Goal: Information Seeking & Learning: Find specific fact

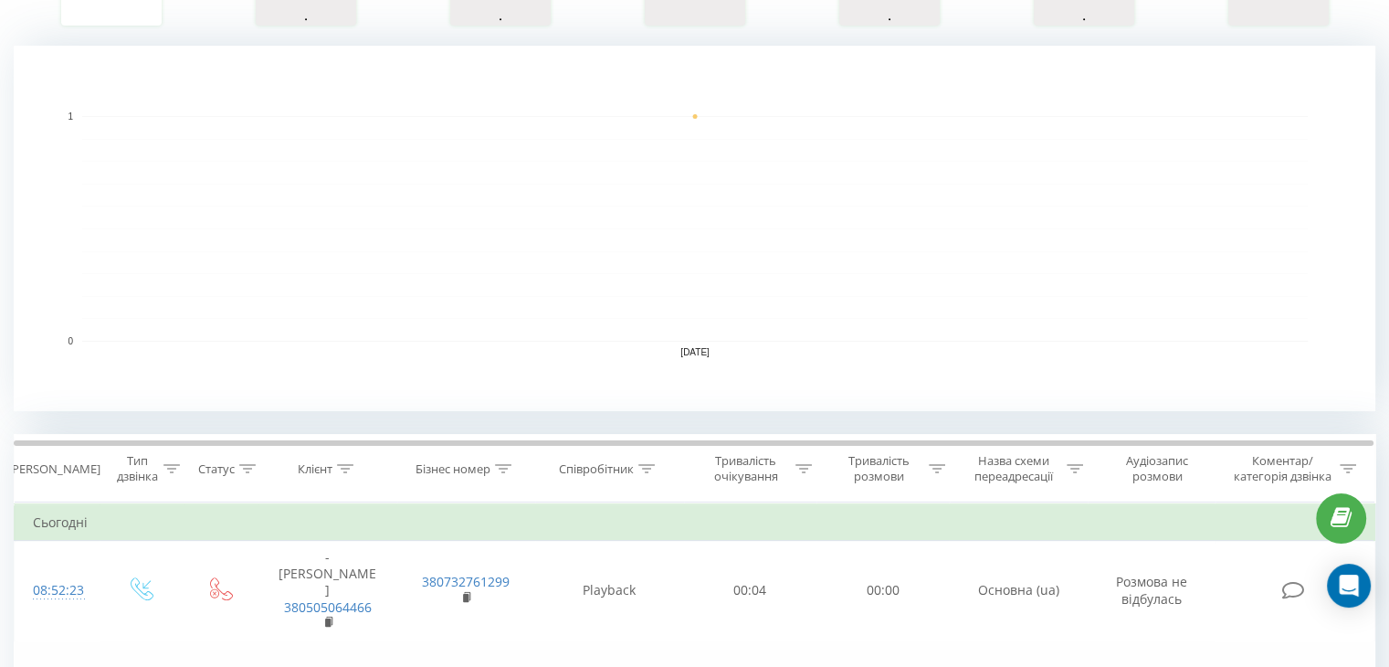
scroll to position [639, 0]
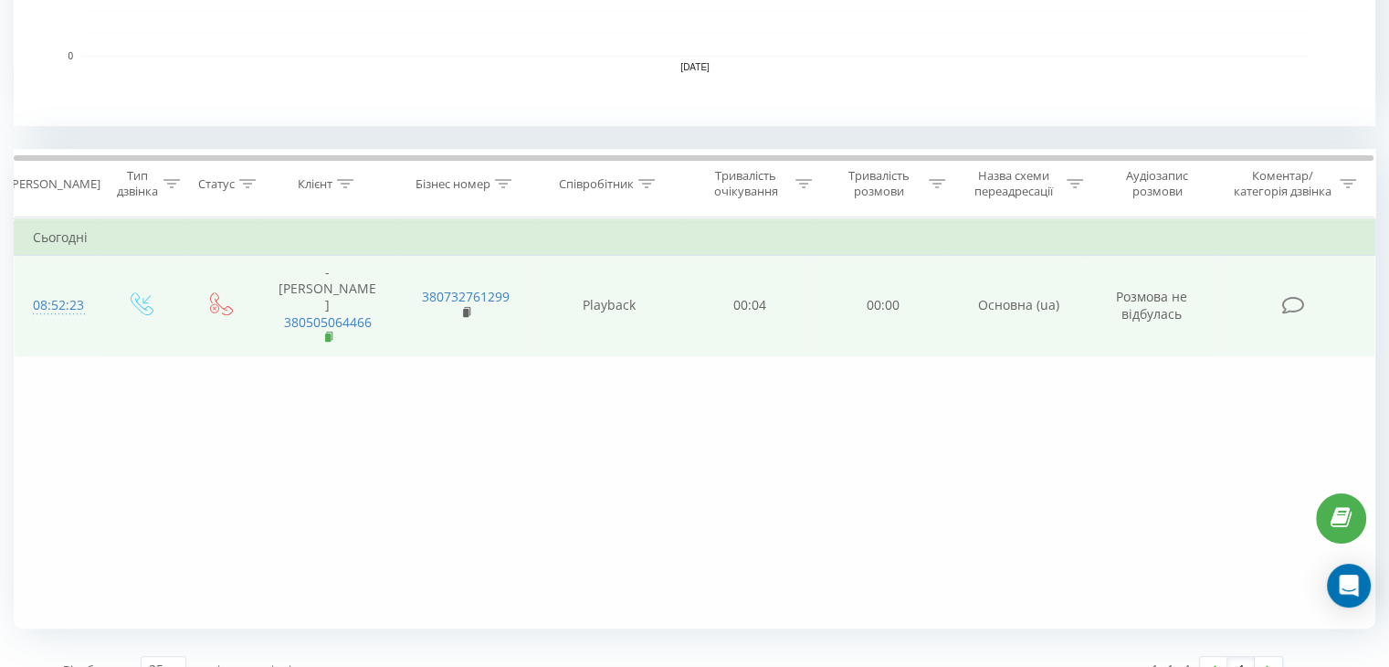
click at [325, 331] on icon at bounding box center [330, 337] width 10 height 13
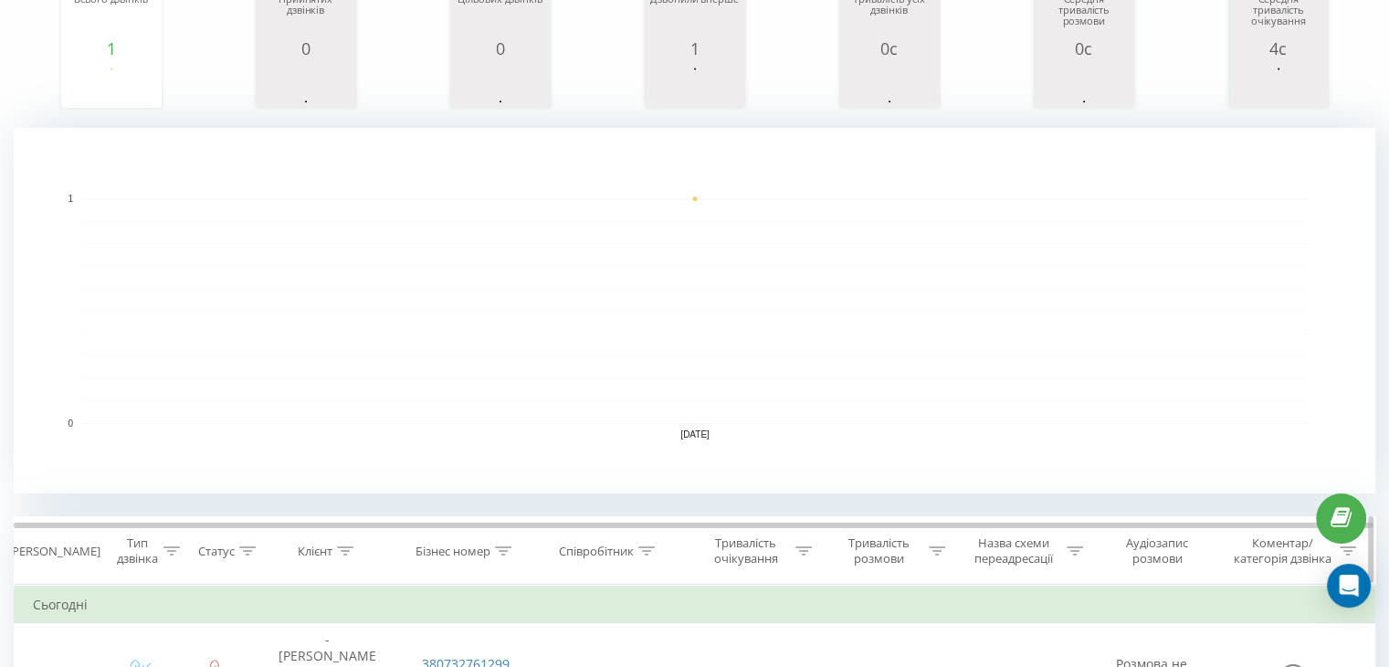
scroll to position [183, 0]
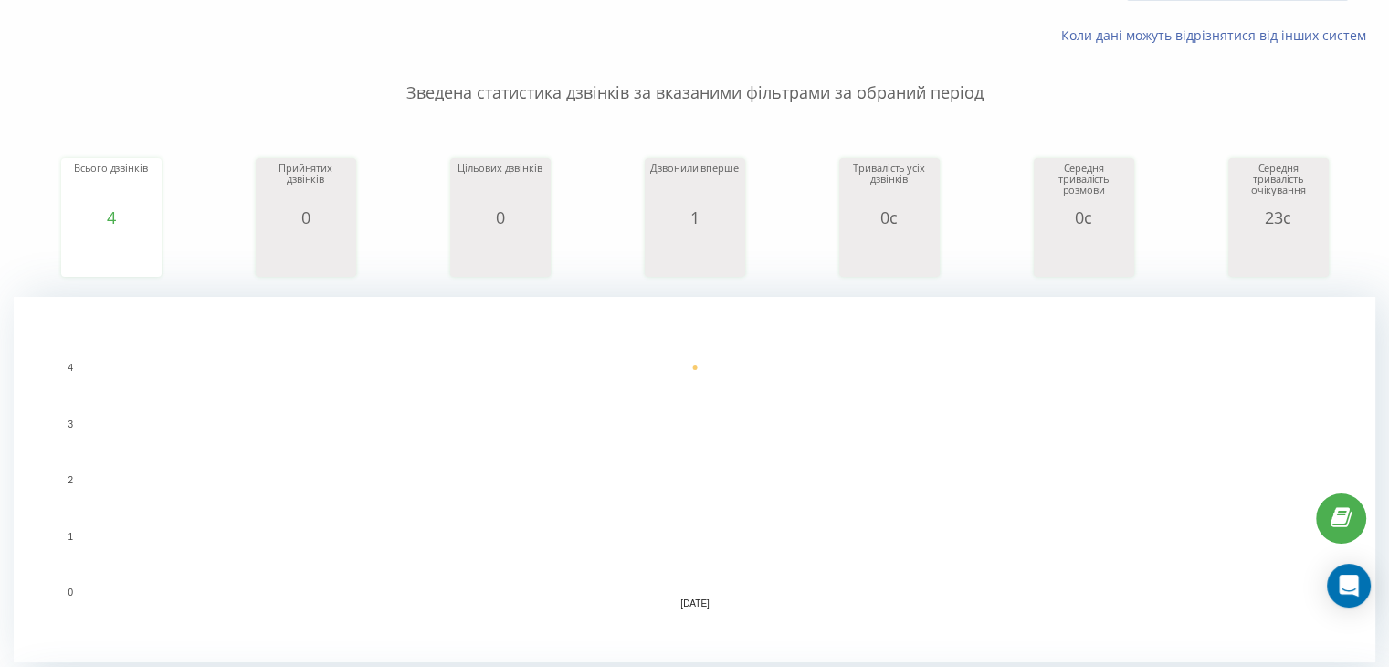
scroll to position [100, 0]
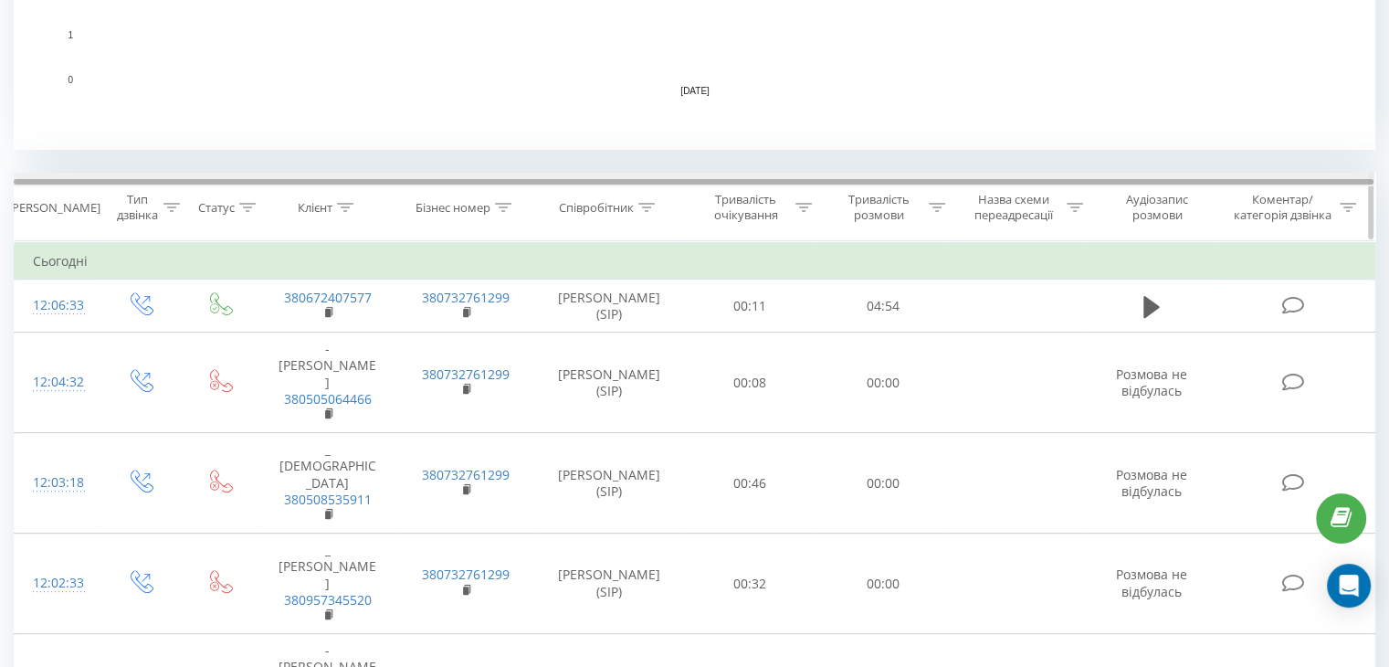
scroll to position [669, 0]
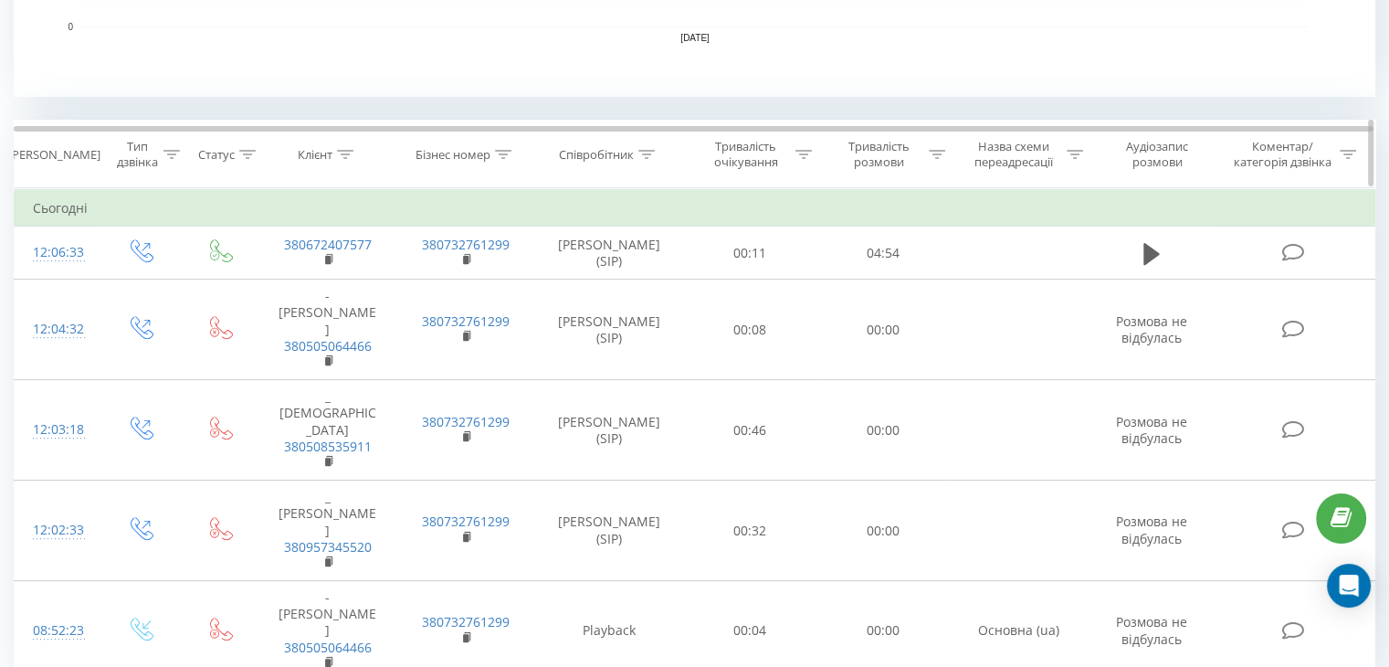
click at [655, 158] on div at bounding box center [647, 155] width 16 height 16
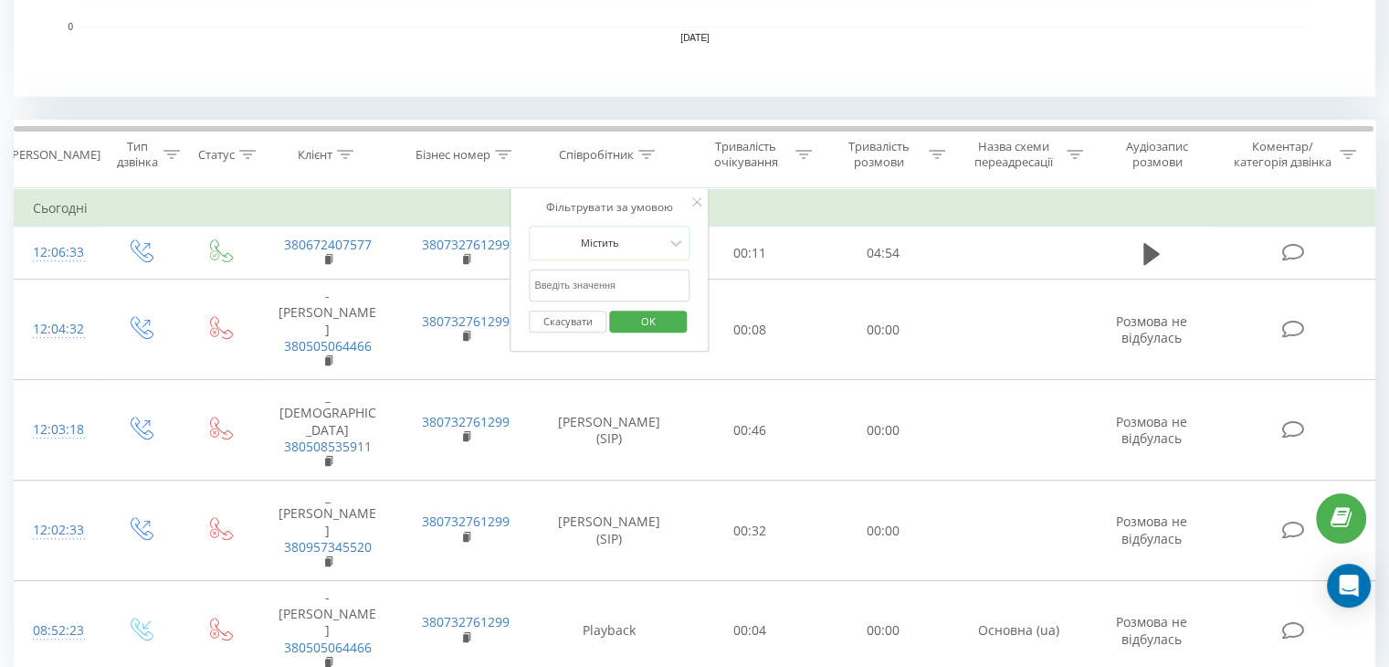
click at [627, 285] on input "text" at bounding box center [609, 285] width 161 height 32
type input "[PERSON_NAME]"
click at [635, 322] on span "OK" at bounding box center [648, 321] width 51 height 28
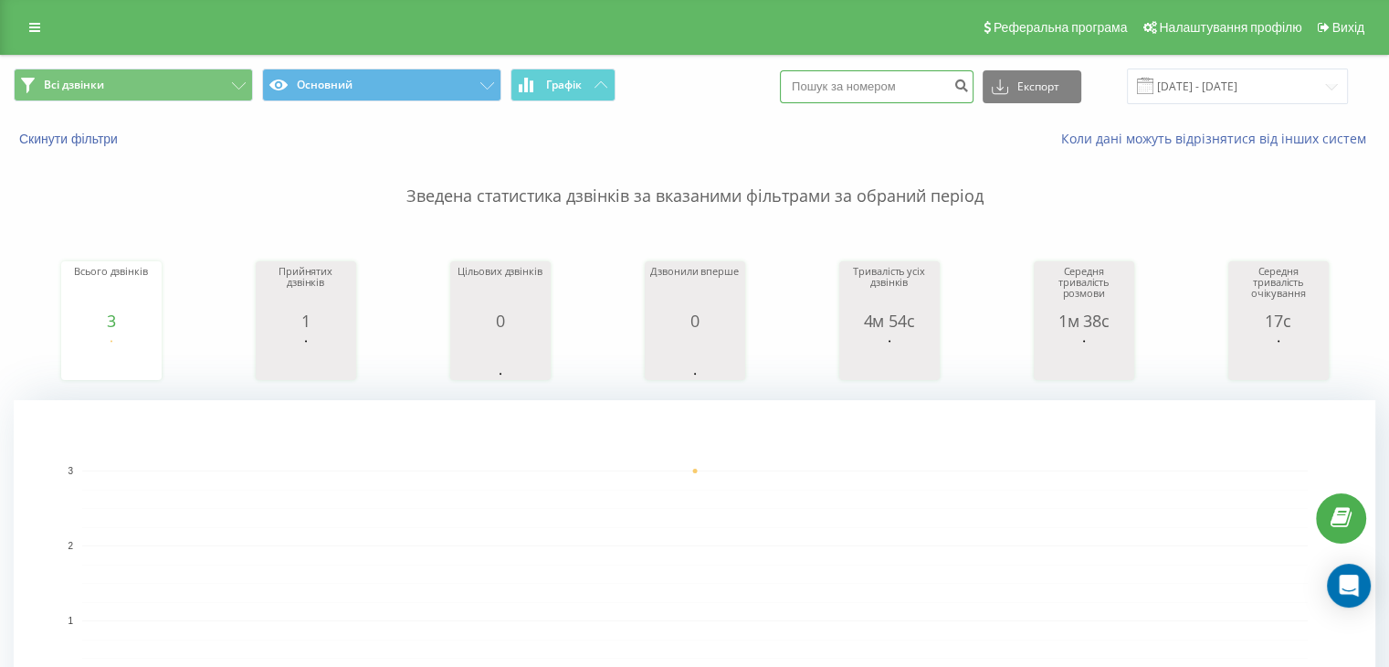
click at [923, 90] on input at bounding box center [877, 86] width 194 height 33
paste input "380633934001"
type input "380633934001"
click at [972, 76] on button "submit" at bounding box center [961, 86] width 25 height 33
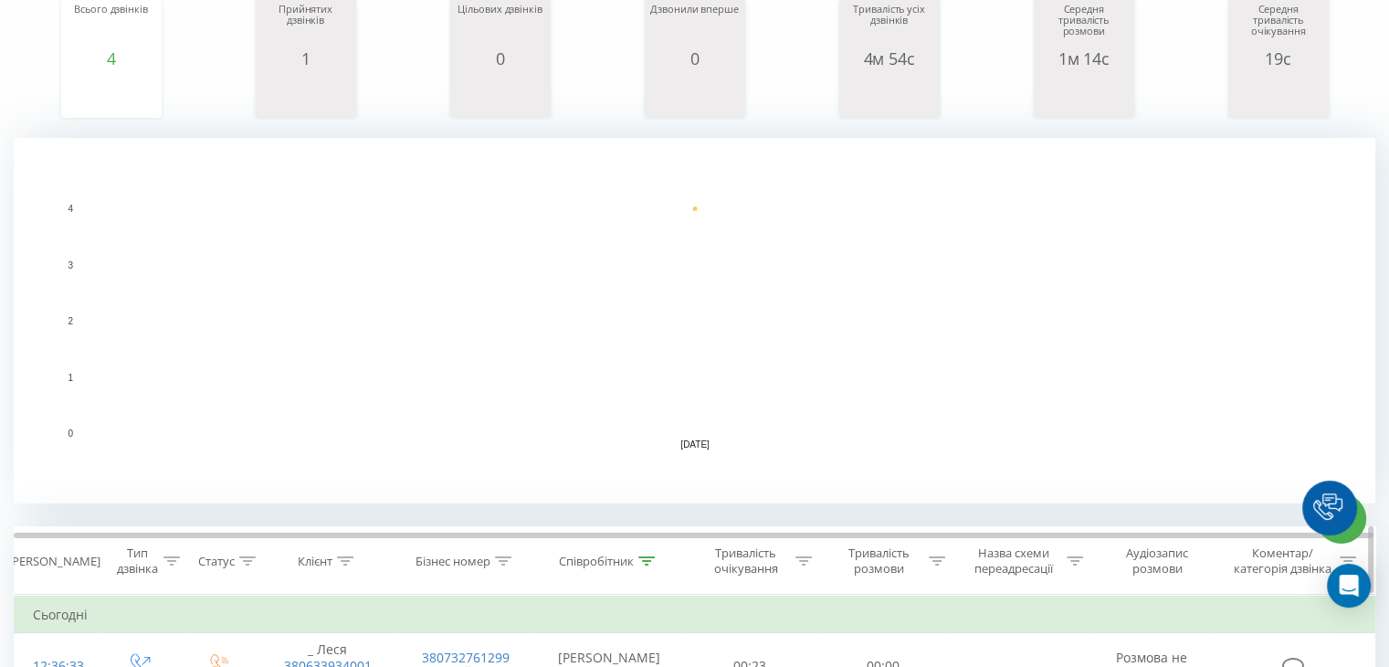
scroll to position [548, 0]
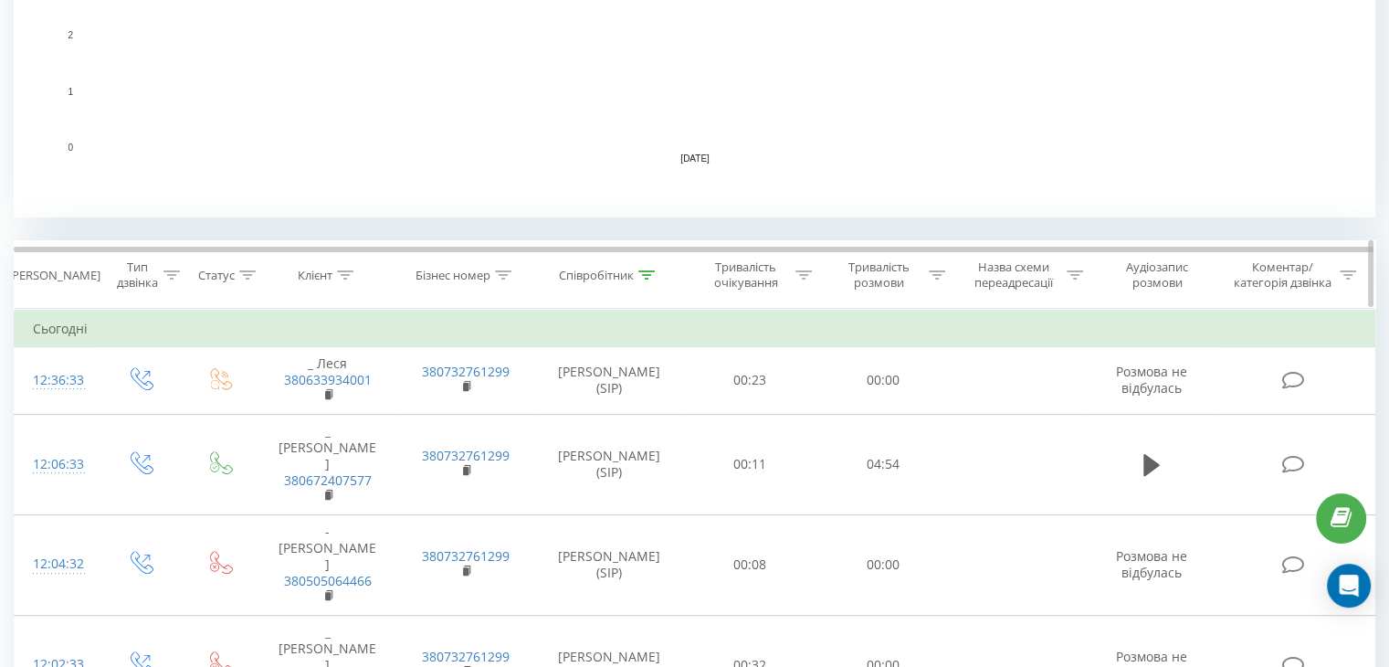
click at [648, 271] on icon at bounding box center [647, 274] width 16 height 9
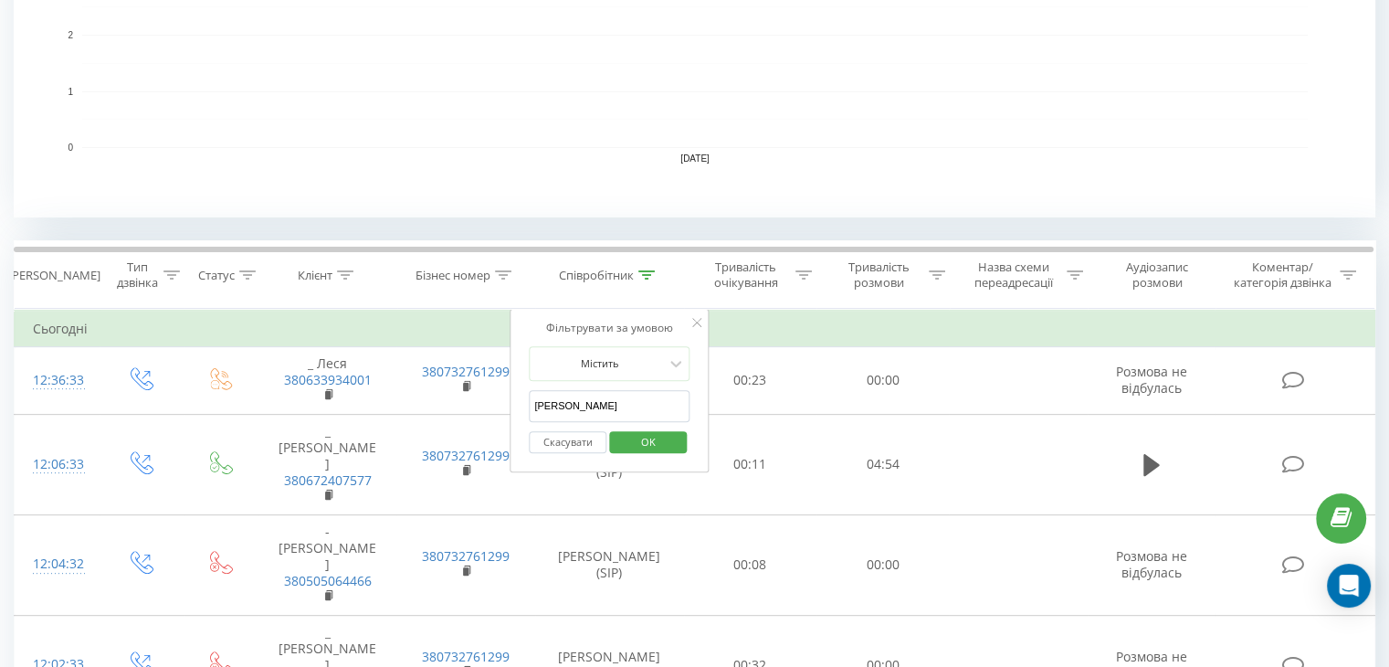
drag, startPoint x: 576, startPoint y: 412, endPoint x: 537, endPoint y: 413, distance: 38.4
click at [537, 413] on input "[PERSON_NAME]" at bounding box center [609, 406] width 161 height 32
click at [553, 410] on input "text" at bounding box center [609, 406] width 161 height 32
type input "ne"
click at [649, 436] on span "OK" at bounding box center [648, 442] width 51 height 28
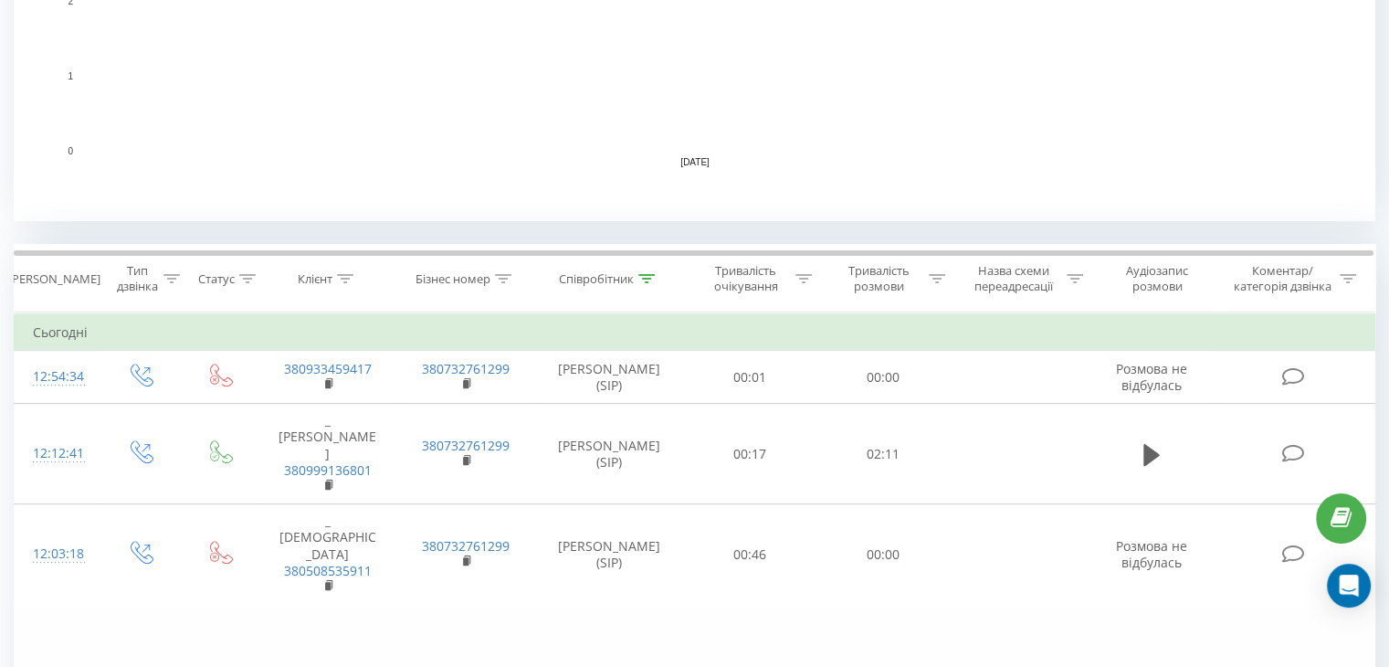
scroll to position [548, 0]
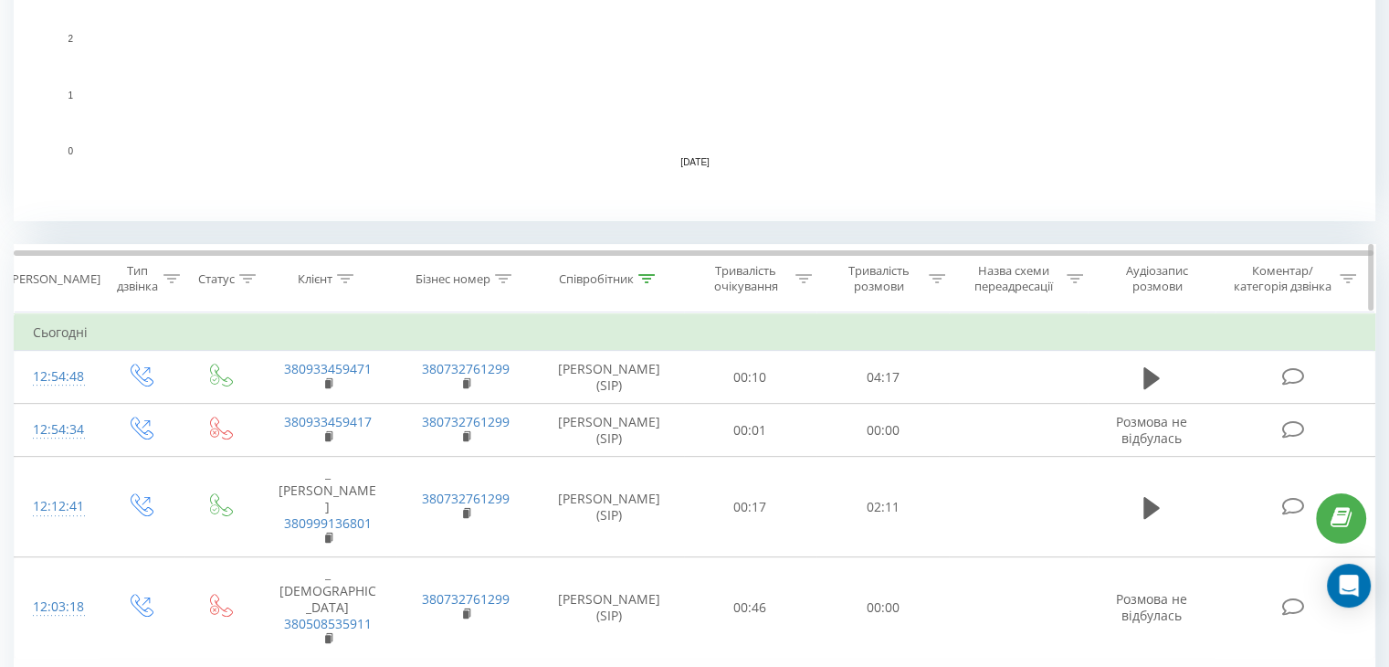
scroll to position [669, 0]
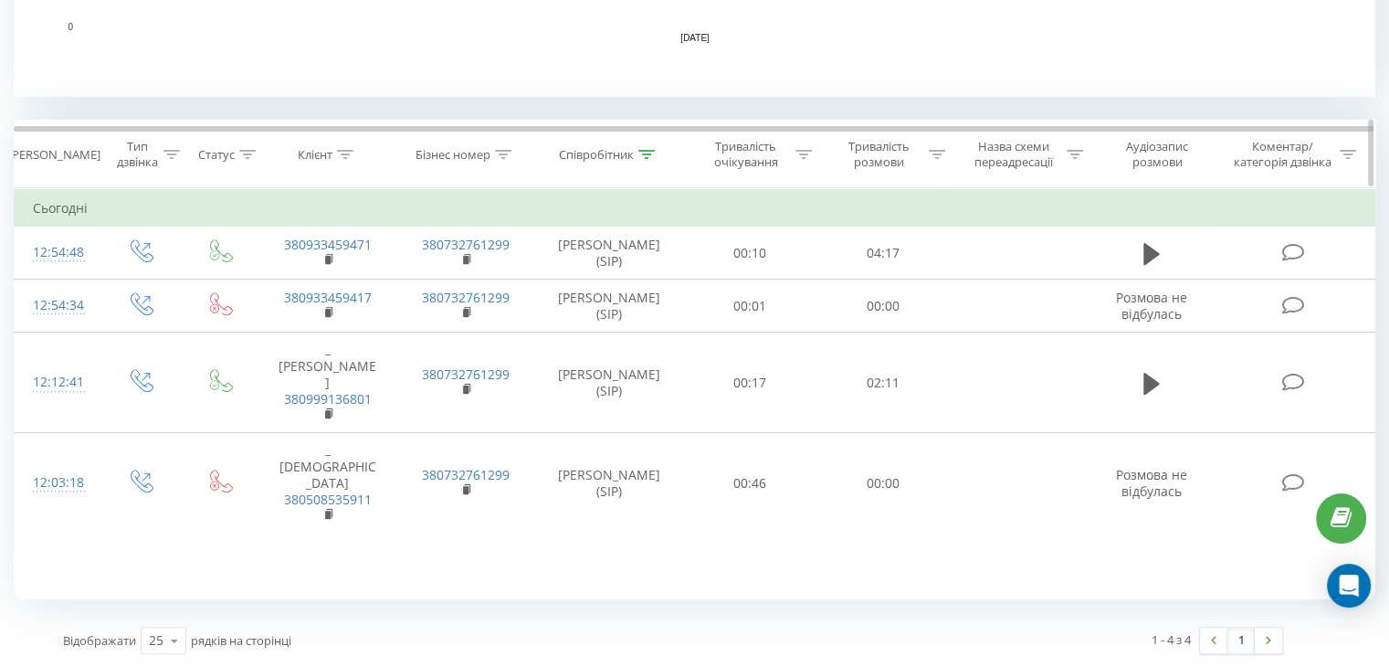
click at [650, 154] on icon at bounding box center [647, 154] width 16 height 9
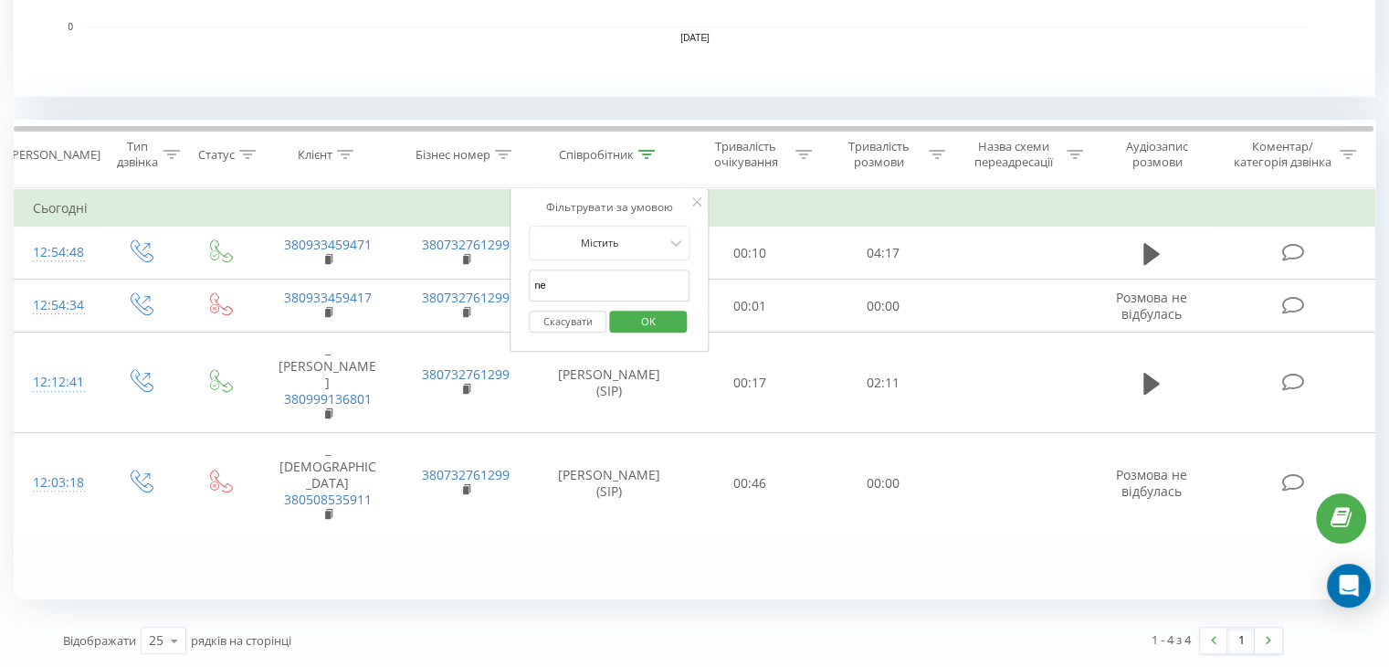
click at [571, 280] on input "ne" at bounding box center [609, 285] width 161 height 32
type input "n"
click at [571, 280] on input "text" at bounding box center [609, 285] width 161 height 32
type input "[PERSON_NAME]"
click at [619, 322] on button "OK" at bounding box center [648, 322] width 78 height 23
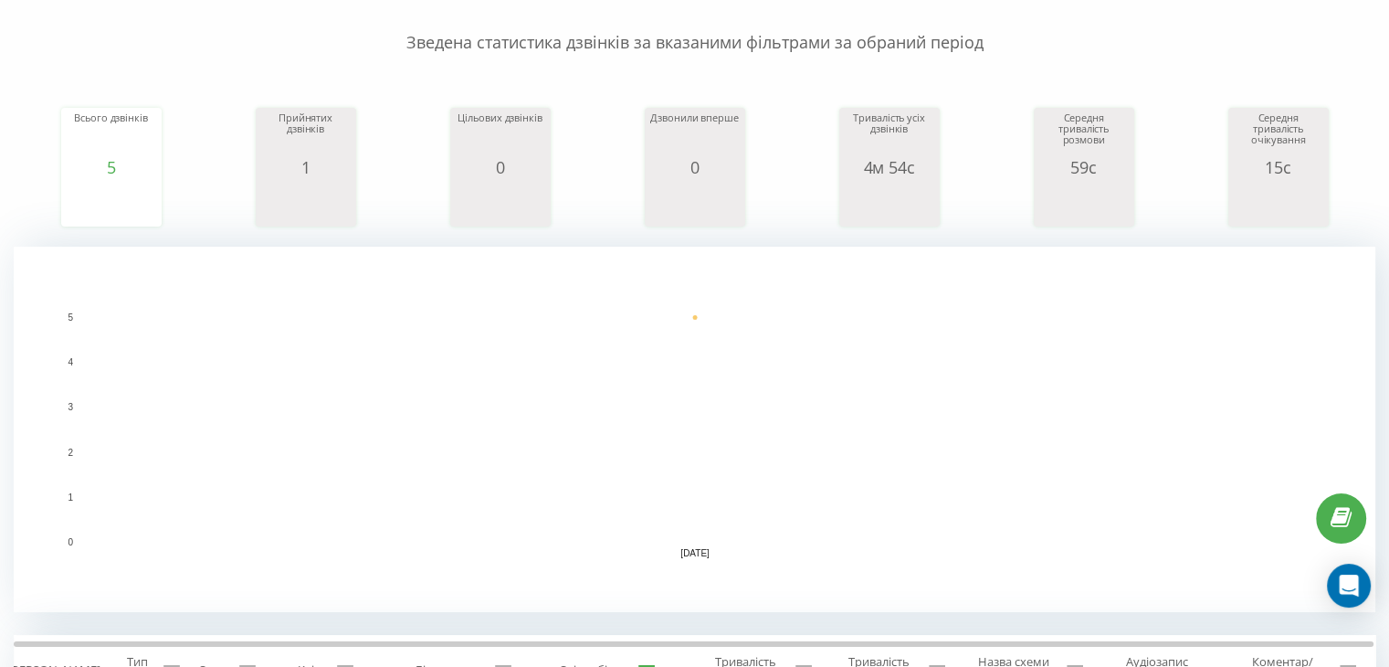
scroll to position [127, 0]
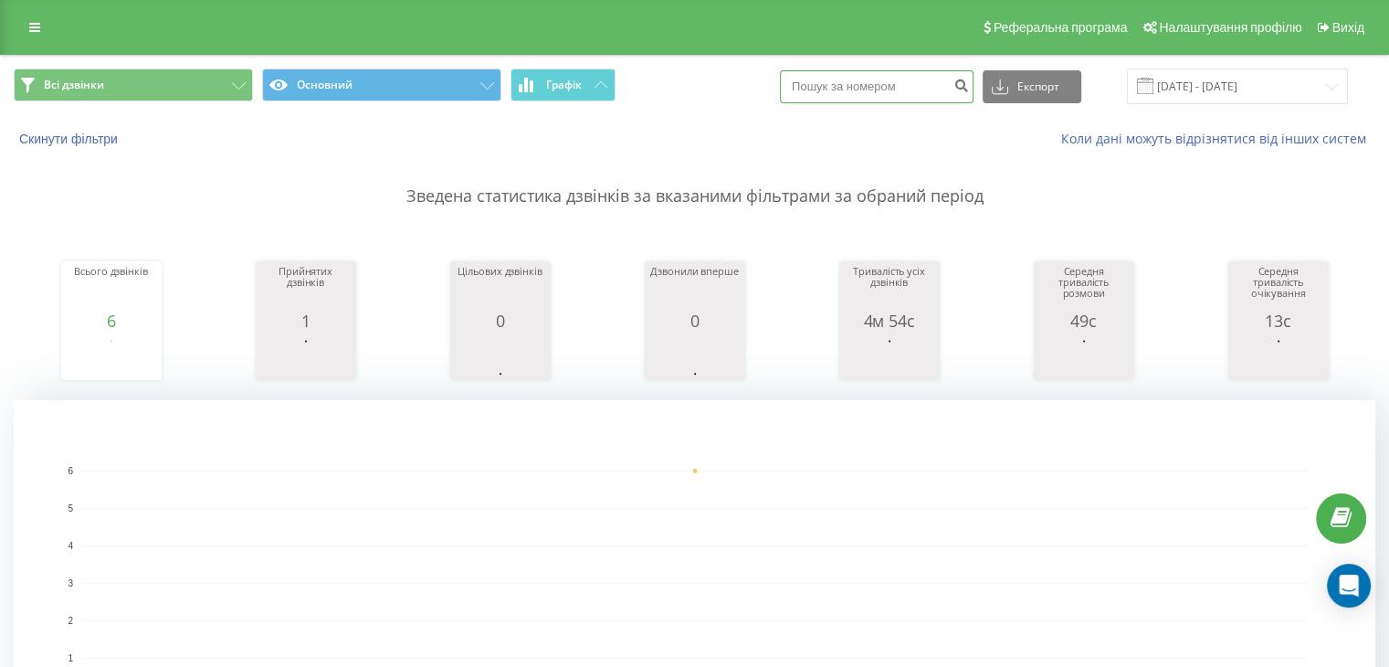
click at [903, 87] on input at bounding box center [877, 86] width 194 height 33
paste input "380973529818"
type input "380973529818"
click at [968, 89] on button "submit" at bounding box center [961, 86] width 25 height 33
drag, startPoint x: 906, startPoint y: 69, endPoint x: 807, endPoint y: 82, distance: 100.4
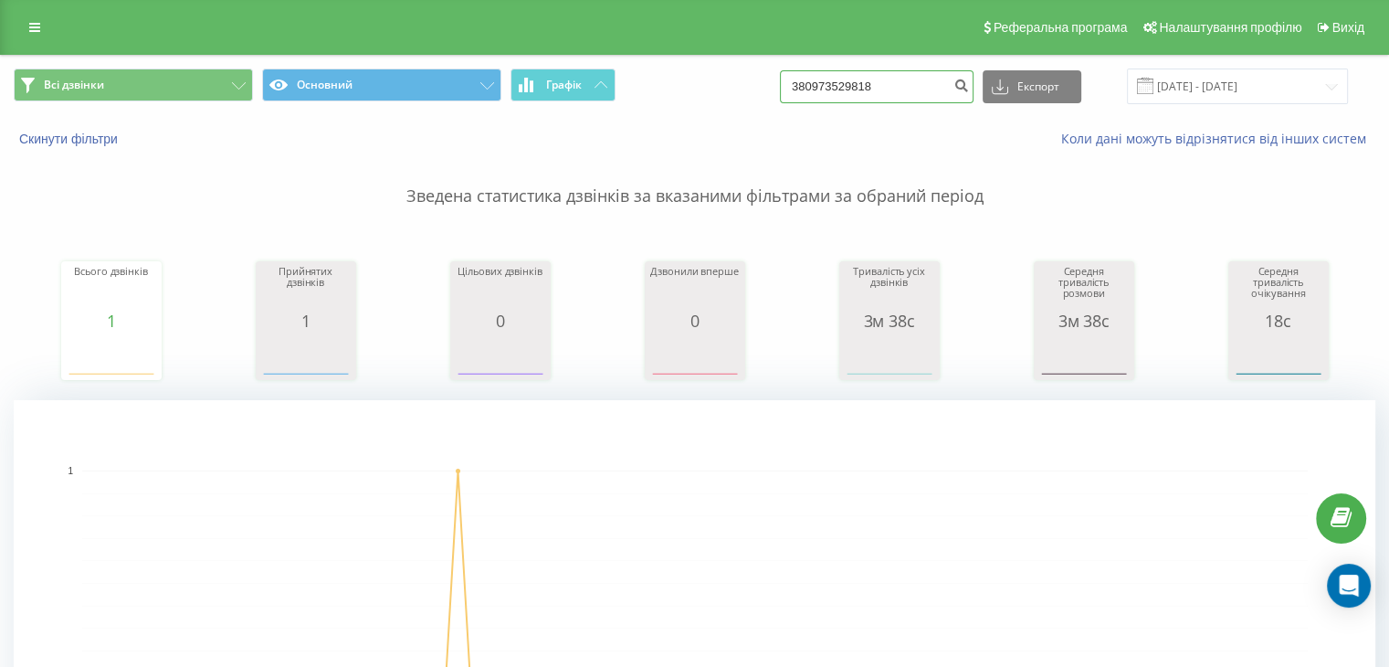
click at [807, 82] on input "380973529818" at bounding box center [877, 86] width 194 height 33
paste input "380634897203"
type input "380634897203"
click at [969, 89] on icon "submit" at bounding box center [962, 83] width 16 height 11
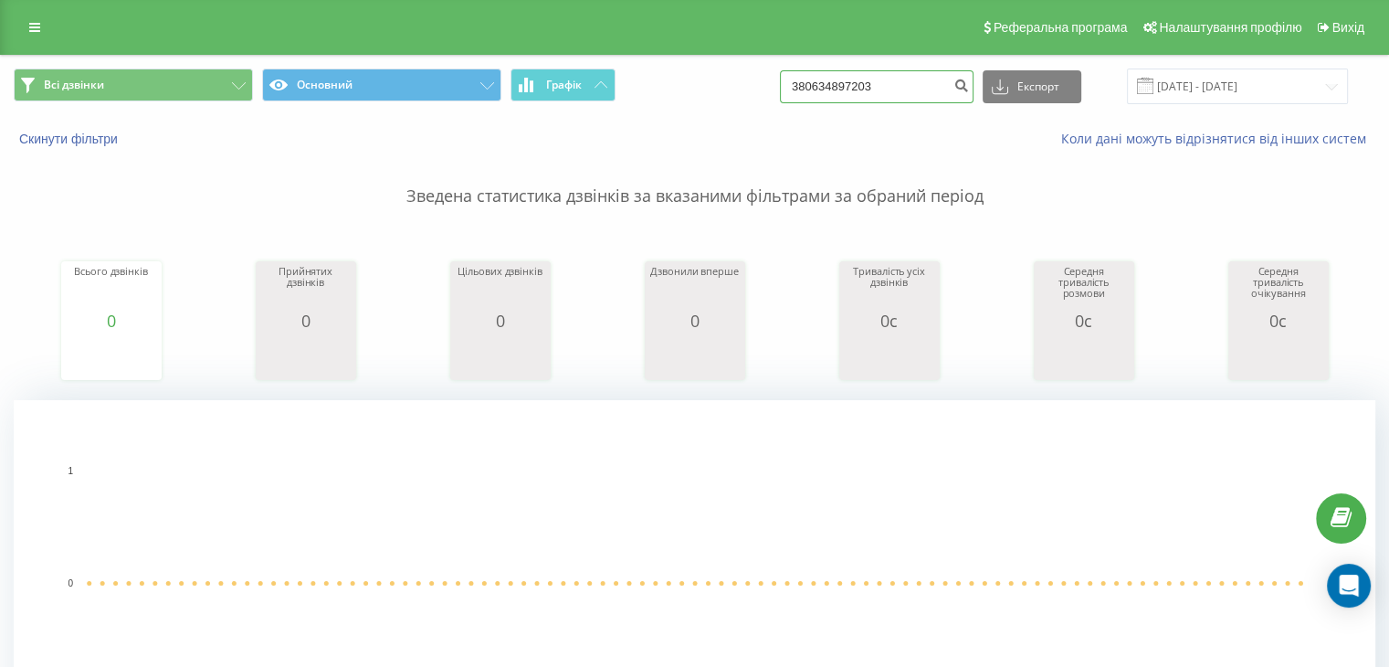
drag, startPoint x: 892, startPoint y: 92, endPoint x: 710, endPoint y: 98, distance: 182.8
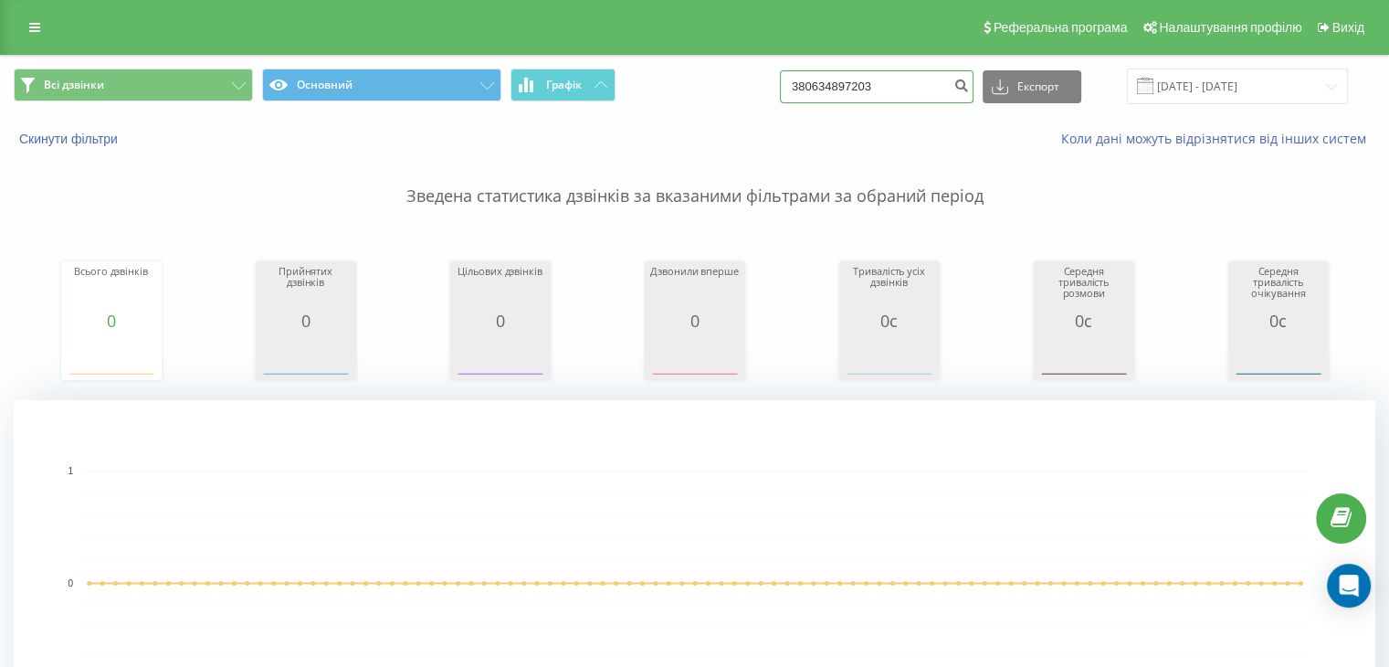
click at [710, 98] on div "Всі дзвінки Основний Графік 380634897203 Експорт .csv .xls .xlsx 19.06.2025 - 1…" at bounding box center [695, 87] width 1362 height 36
paste input "380934379543"
type input "380934379543"
click at [969, 86] on icon "submit" at bounding box center [962, 83] width 16 height 11
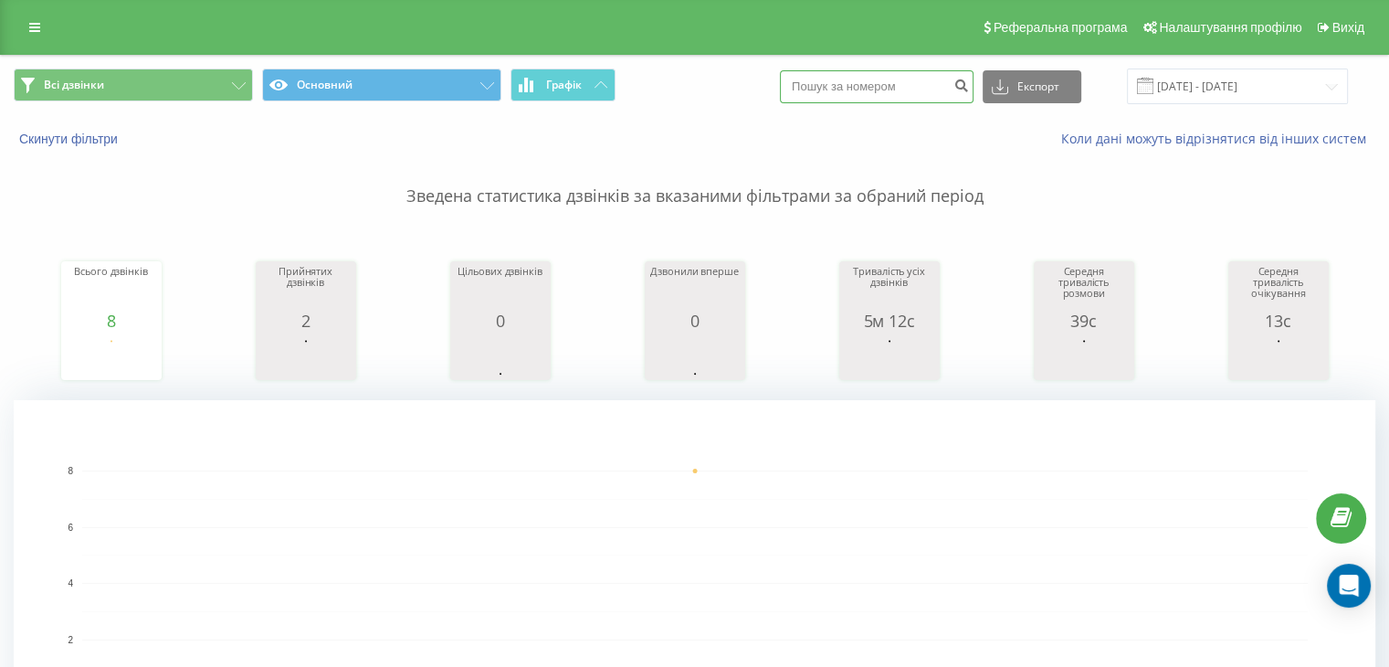
click at [865, 74] on input at bounding box center [877, 86] width 194 height 33
paste input "380638395277"
type input "380638395277"
click at [969, 86] on icon "submit" at bounding box center [962, 83] width 16 height 11
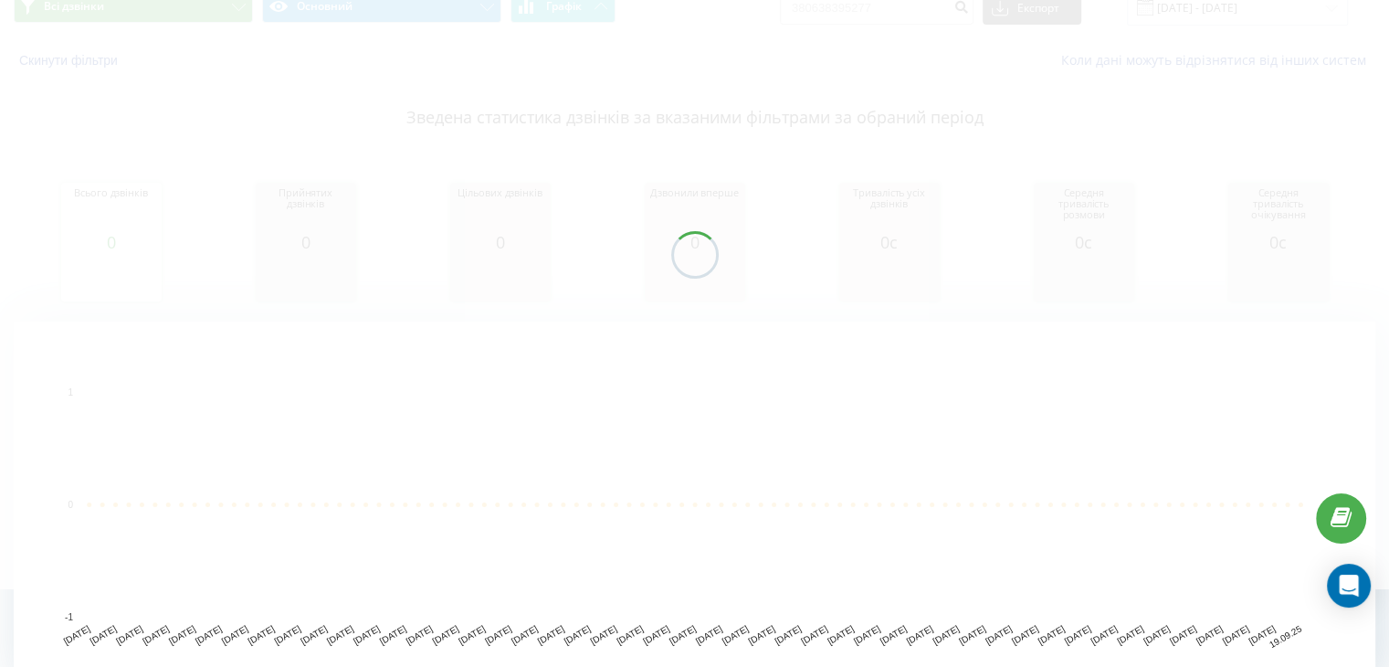
scroll to position [135, 0]
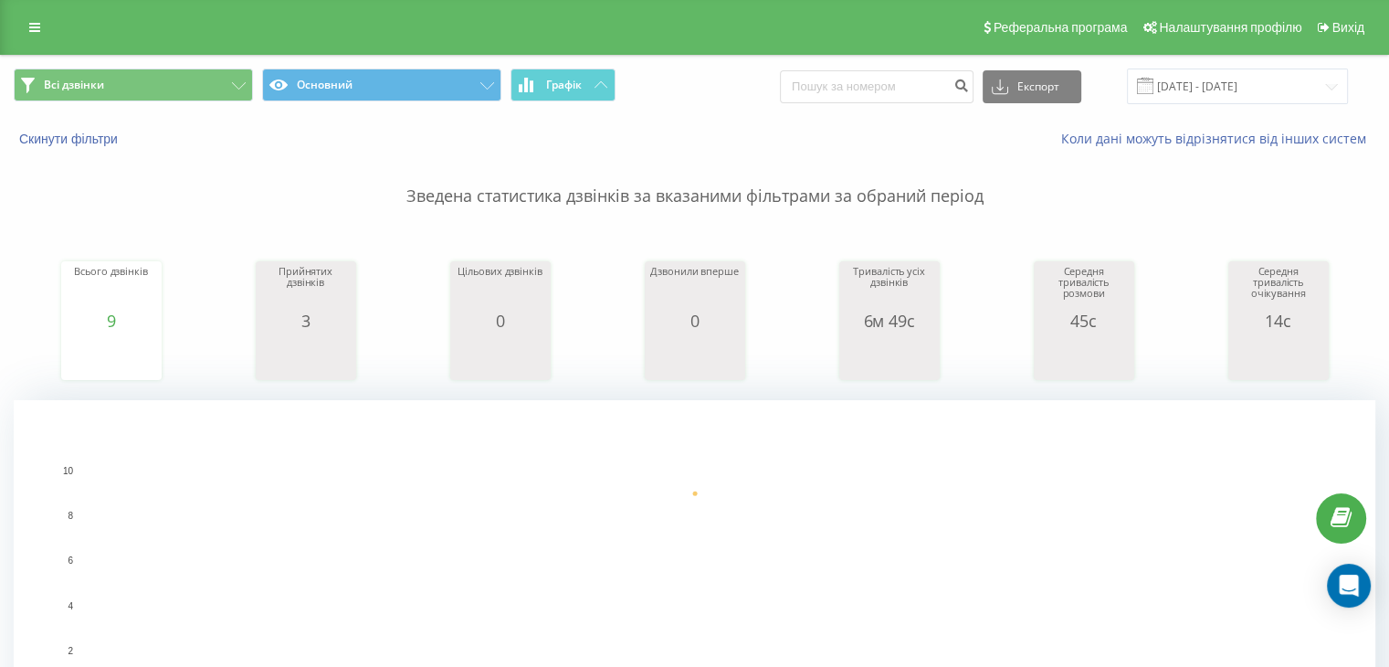
scroll to position [457, 0]
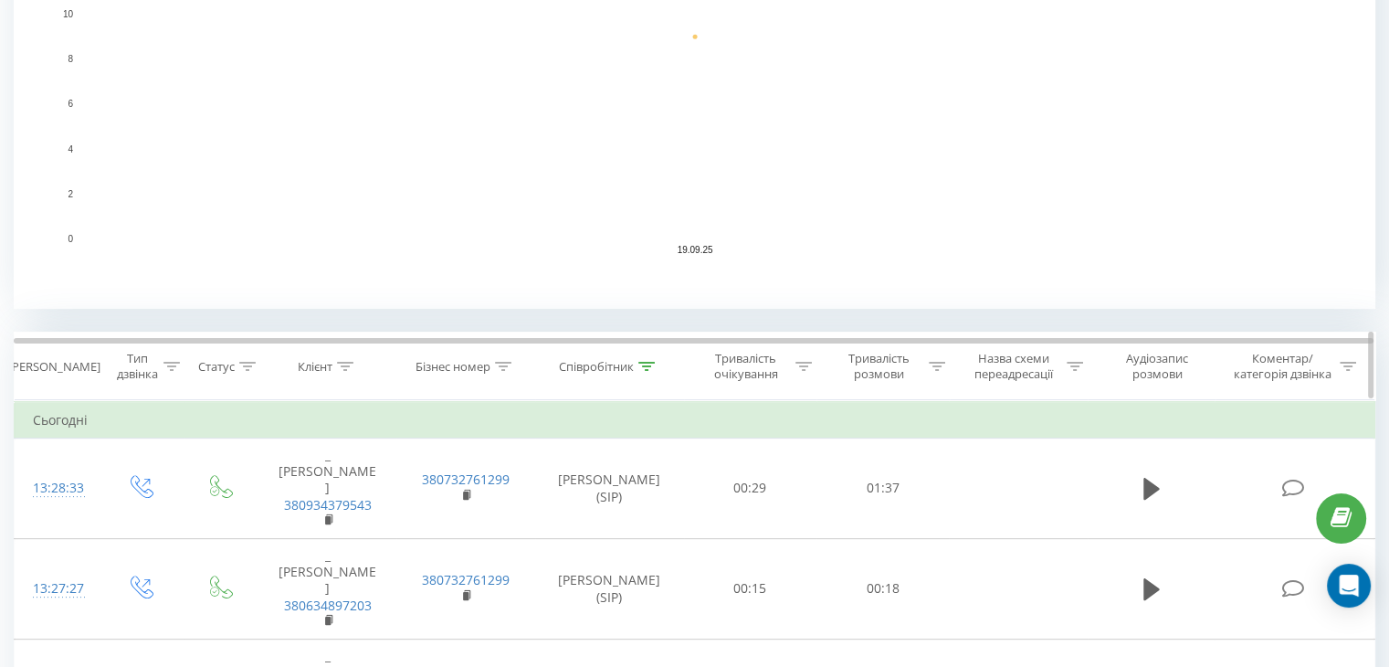
click at [650, 368] on icon at bounding box center [647, 366] width 16 height 9
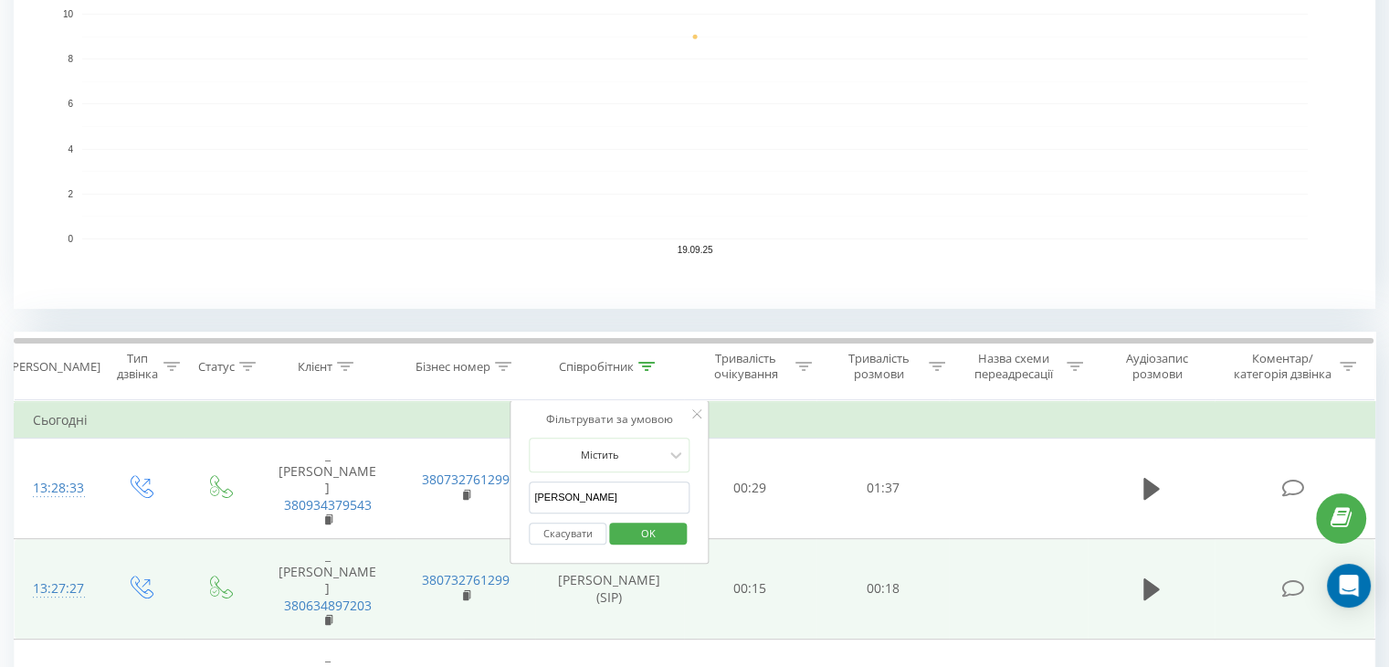
drag, startPoint x: 600, startPoint y: 503, endPoint x: 492, endPoint y: 508, distance: 107.9
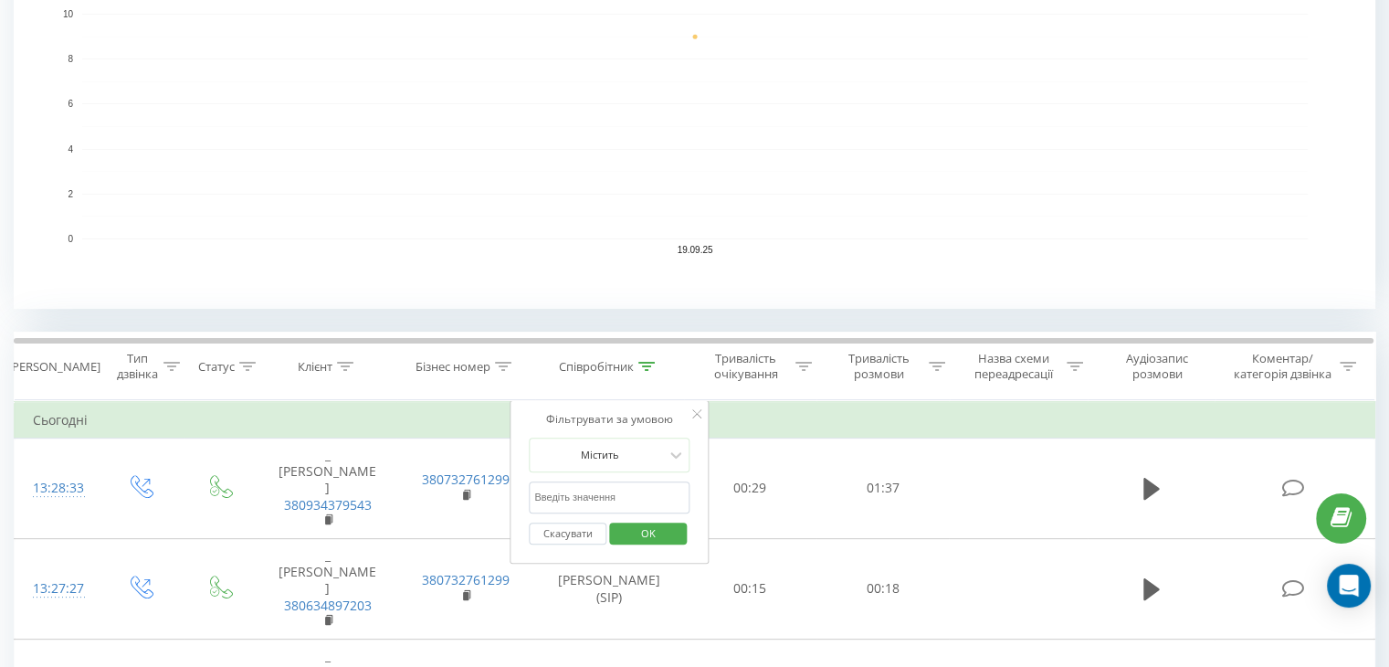
click at [556, 494] on input "text" at bounding box center [609, 497] width 161 height 32
type input "ne"
click at [650, 536] on span "OK" at bounding box center [648, 533] width 51 height 28
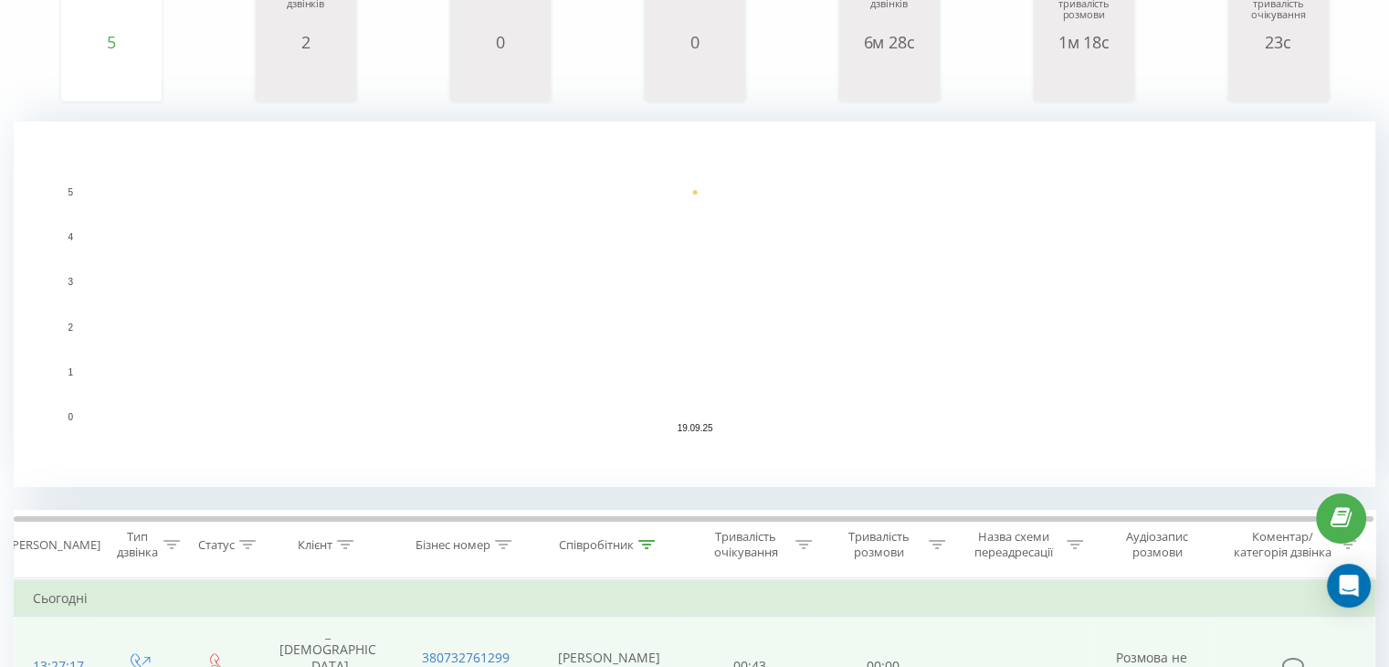
scroll to position [548, 0]
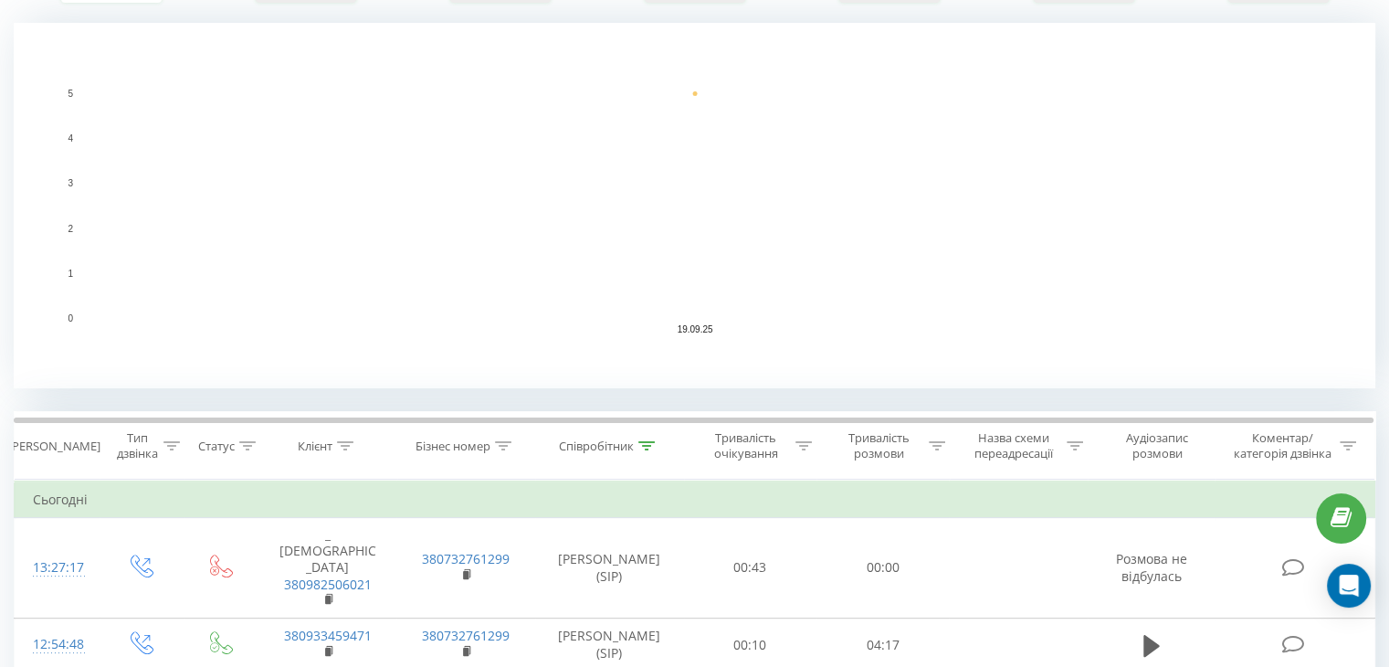
scroll to position [387, 0]
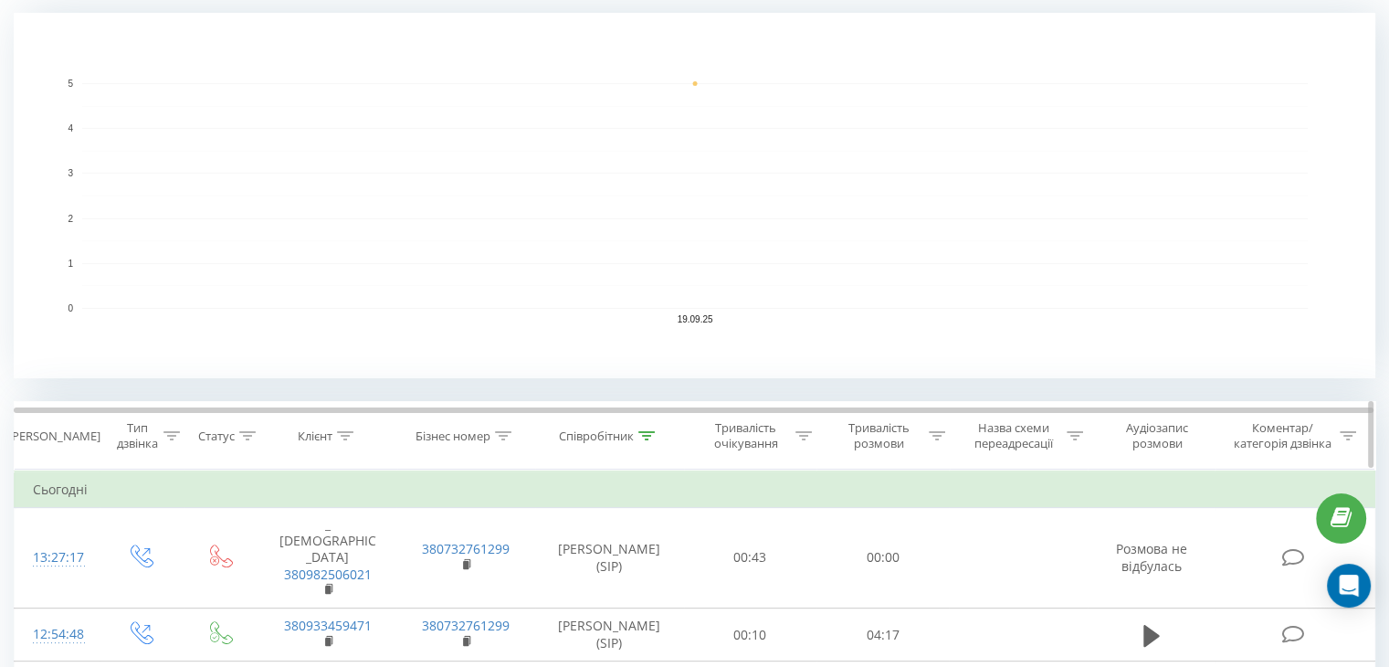
click at [643, 428] on div at bounding box center [647, 436] width 16 height 16
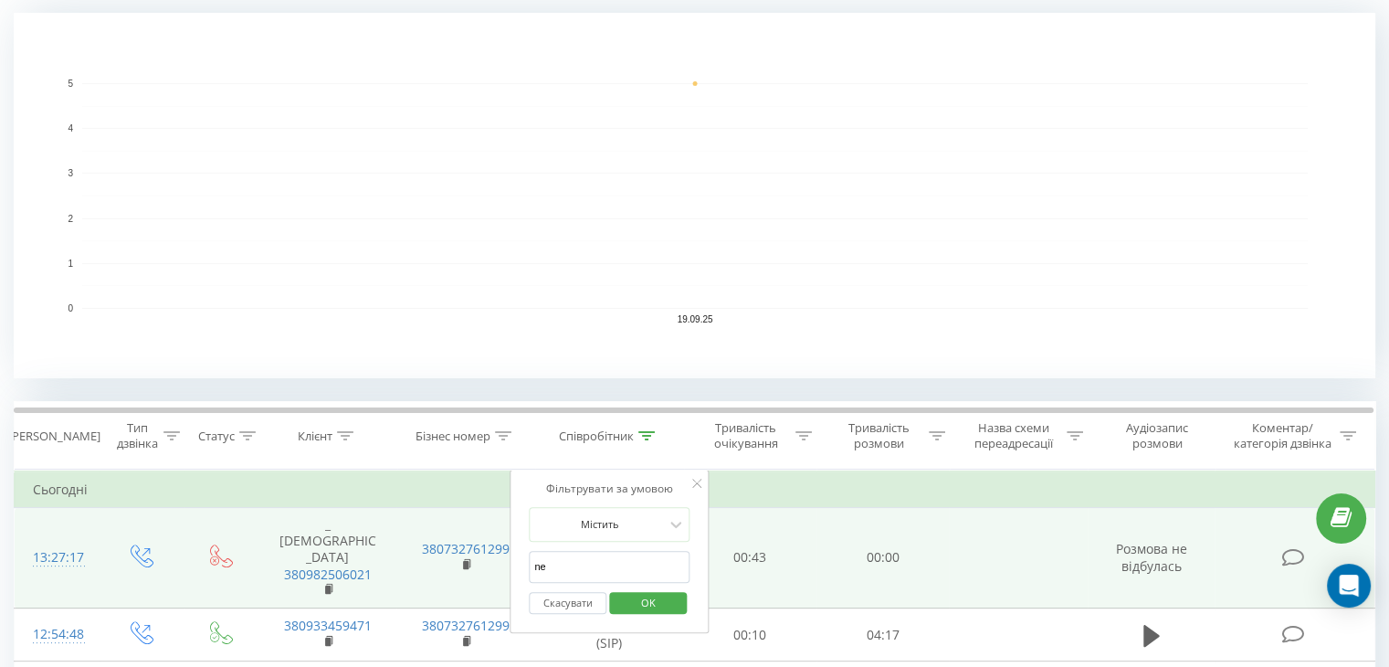
drag, startPoint x: 575, startPoint y: 564, endPoint x: 497, endPoint y: 566, distance: 77.7
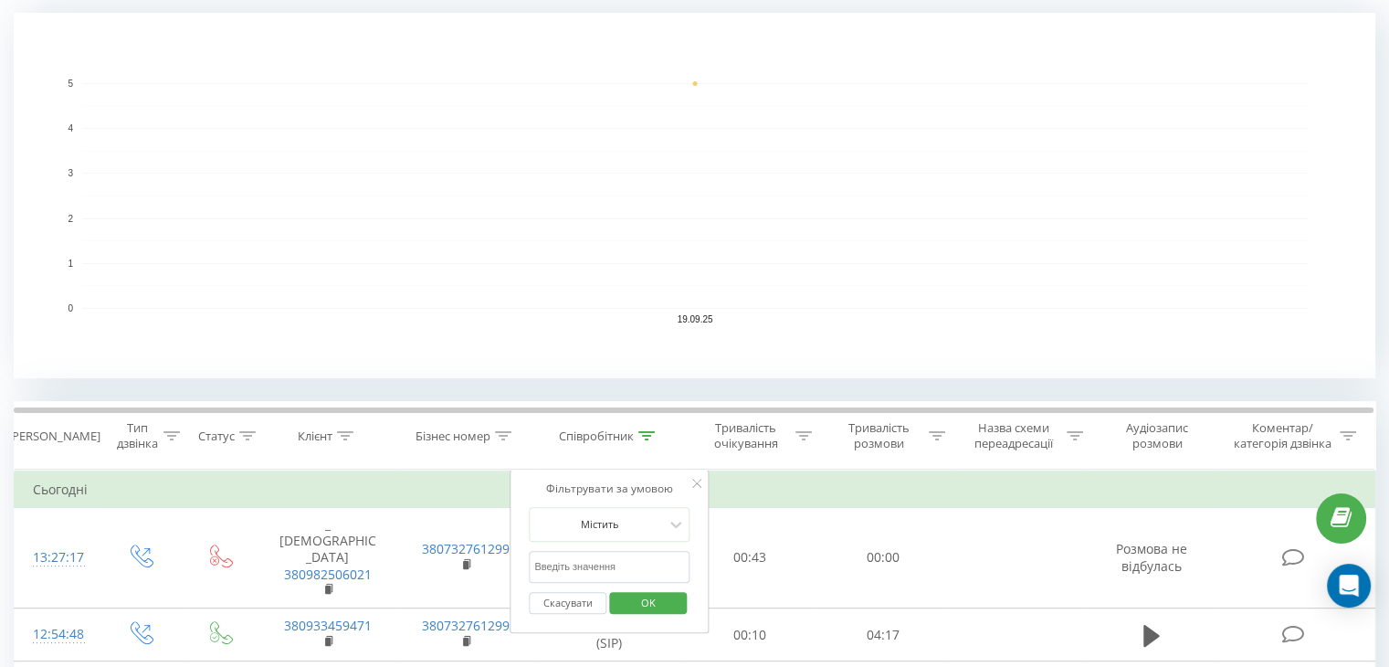
click at [553, 565] on input "text" at bounding box center [609, 567] width 161 height 32
type input "[PERSON_NAME]"
click at [643, 613] on span "OK" at bounding box center [648, 602] width 51 height 28
